Goal: Task Accomplishment & Management: Manage account settings

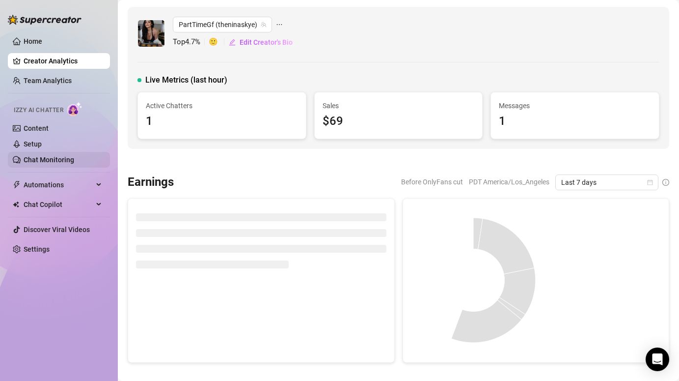
click at [51, 163] on link "Chat Monitoring" at bounding box center [49, 160] width 51 height 8
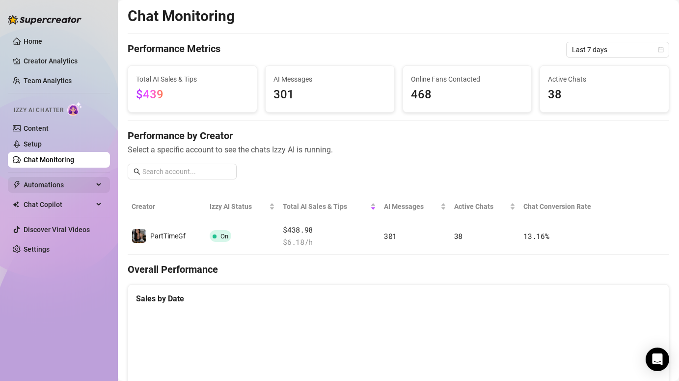
click at [103, 184] on div "Automations" at bounding box center [59, 185] width 102 height 16
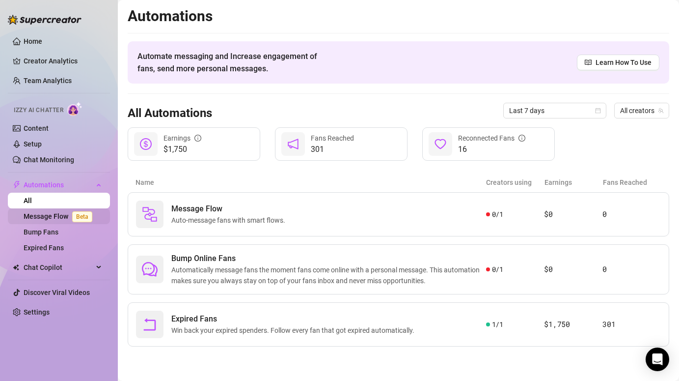
click at [59, 220] on link "Message Flow Beta" at bounding box center [60, 216] width 73 height 8
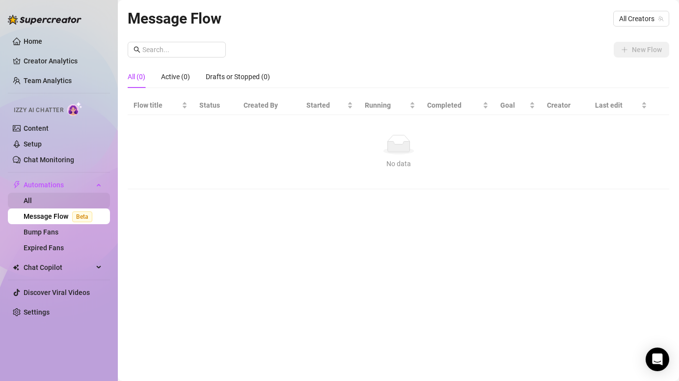
click at [32, 200] on link "All" at bounding box center [28, 200] width 8 height 8
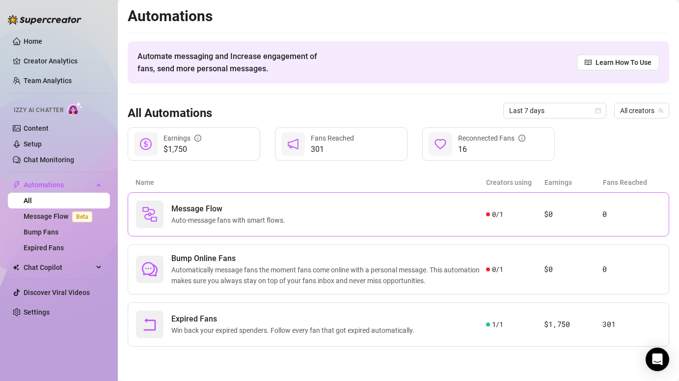
click at [496, 220] on div "Message Flow Auto-message fans with smart flows. 0 / 1 $0 0" at bounding box center [399, 214] width 542 height 44
click at [86, 265] on span "Chat Copilot" at bounding box center [59, 267] width 70 height 16
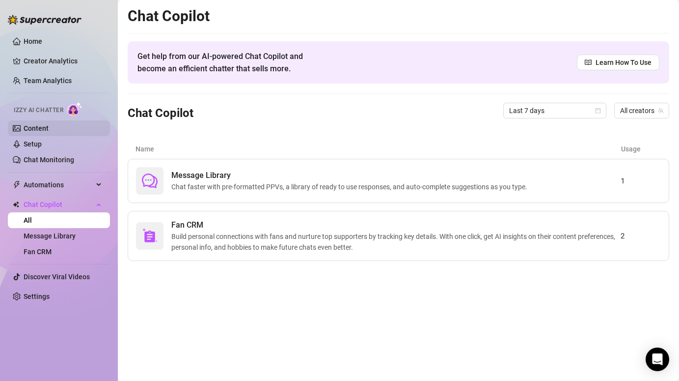
click at [39, 127] on link "Content" at bounding box center [36, 128] width 25 height 8
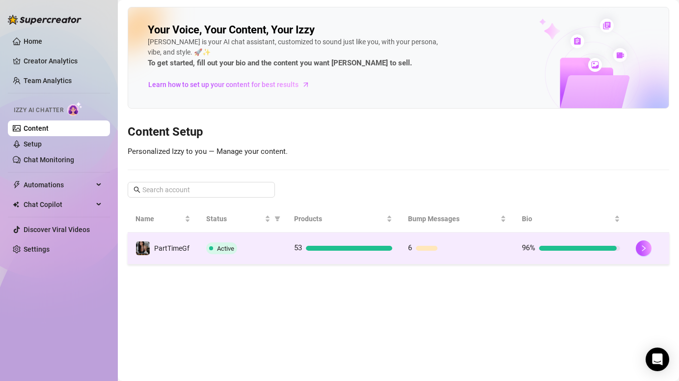
click at [263, 254] on td "Active" at bounding box center [242, 248] width 88 height 32
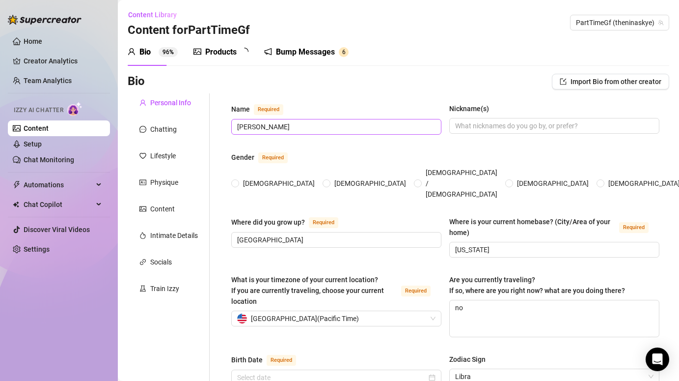
radio input "true"
type input "[DATE]"
click at [294, 54] on div "Bump Messages" at bounding box center [312, 52] width 59 height 12
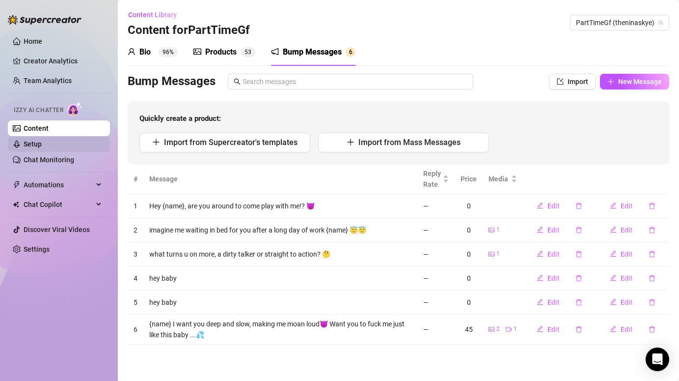
click at [33, 145] on link "Setup" at bounding box center [33, 144] width 18 height 8
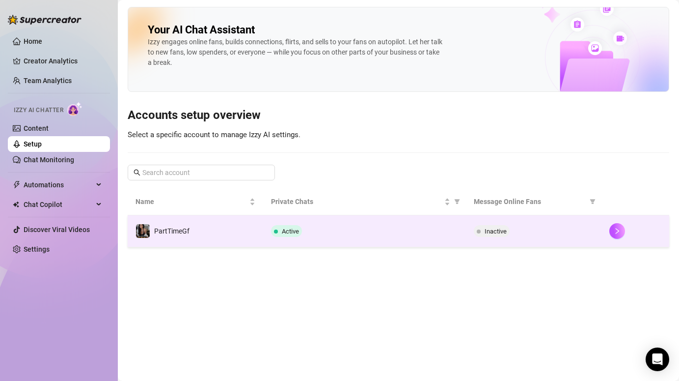
click at [209, 227] on td "PartTimeGf" at bounding box center [196, 231] width 136 height 32
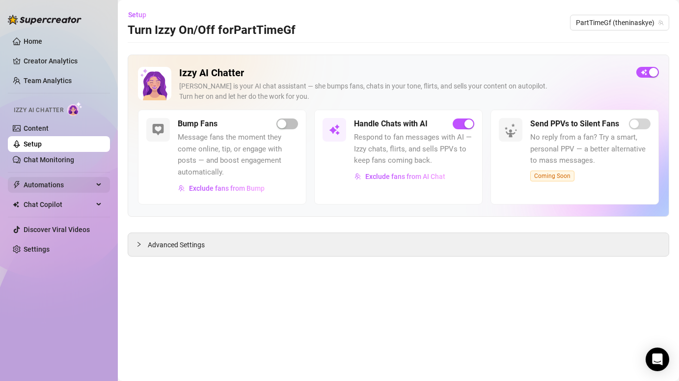
click at [73, 185] on span "Automations" at bounding box center [59, 185] width 70 height 16
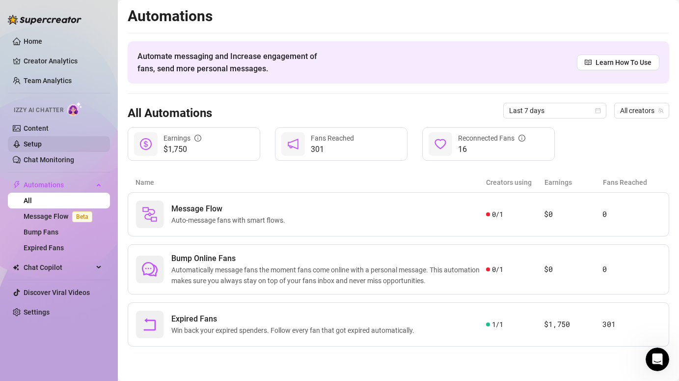
click at [40, 144] on link "Setup" at bounding box center [33, 144] width 18 height 8
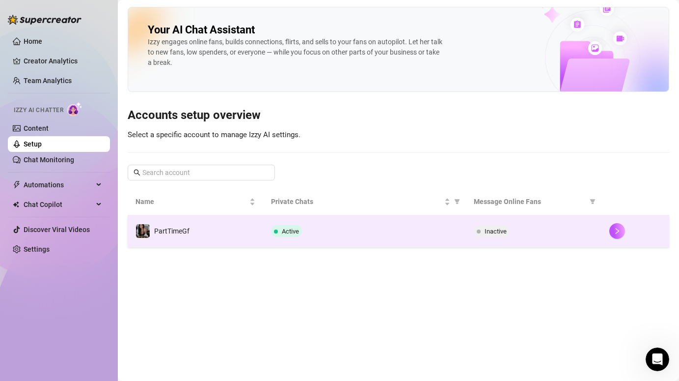
click at [345, 234] on div "Active" at bounding box center [365, 231] width 188 height 12
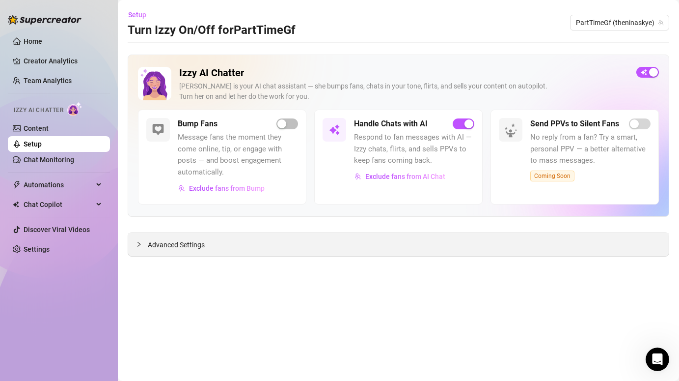
click at [249, 254] on div "Advanced Settings" at bounding box center [398, 244] width 541 height 23
click at [173, 243] on span "Advanced Settings" at bounding box center [176, 244] width 57 height 11
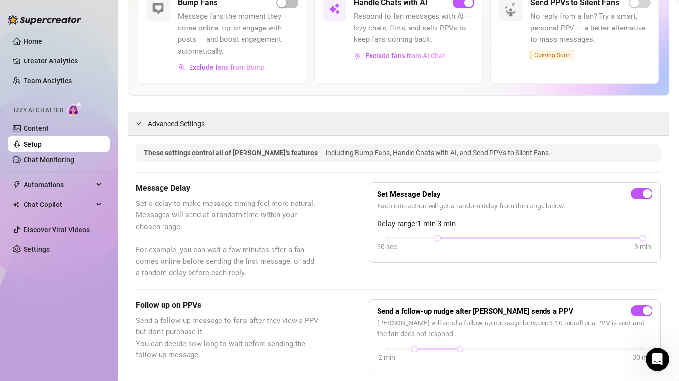
scroll to position [121, 0]
drag, startPoint x: 641, startPoint y: 235, endPoint x: 537, endPoint y: 239, distance: 104.1
click at [538, 239] on div at bounding box center [540, 237] width 5 height 5
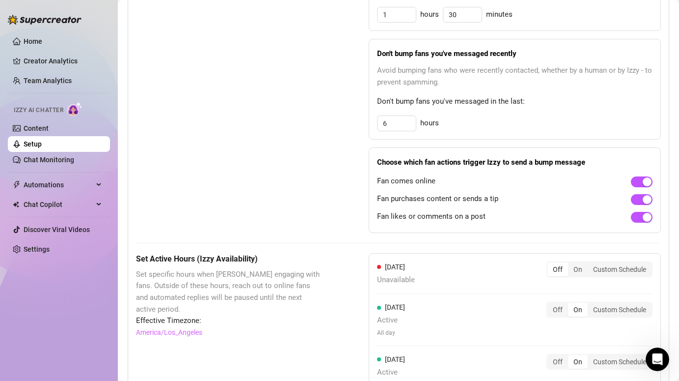
scroll to position [579, 0]
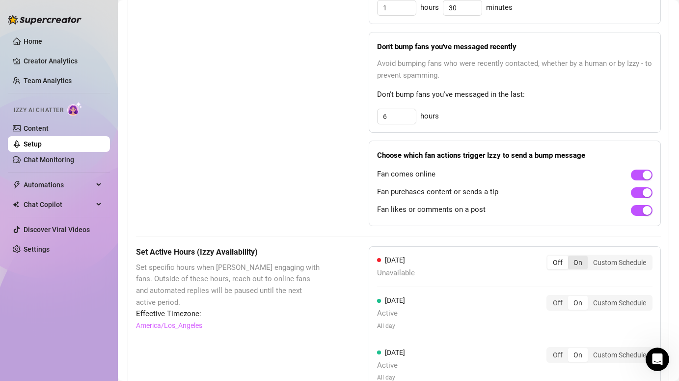
click at [575, 265] on div "On" at bounding box center [578, 262] width 20 height 14
click at [571, 257] on input "On" at bounding box center [571, 257] width 0 height 0
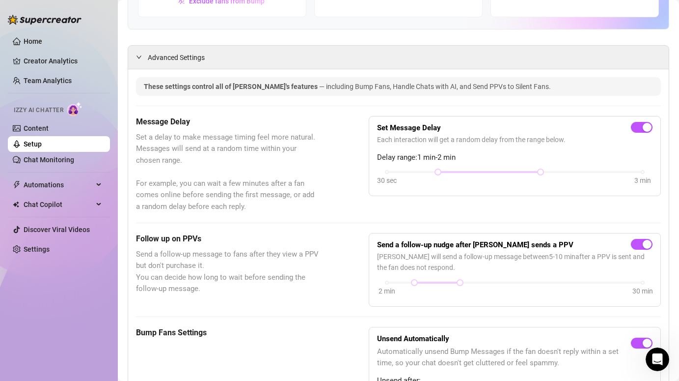
scroll to position [0, 0]
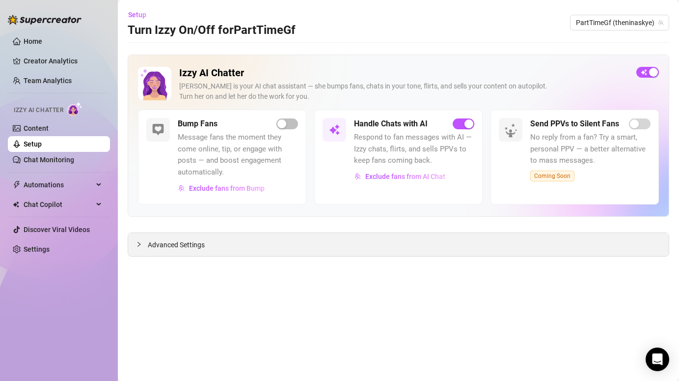
click at [149, 243] on span "Advanced Settings" at bounding box center [176, 244] width 57 height 11
